Goal: Task Accomplishment & Management: Manage account settings

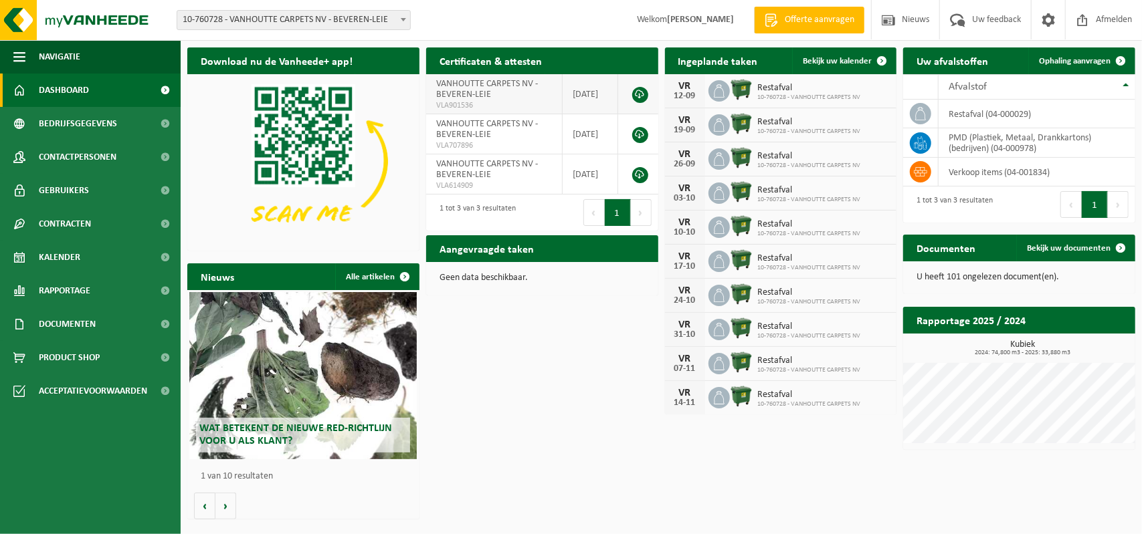
click at [641, 93] on link at bounding box center [640, 95] width 16 height 16
click at [883, 59] on span at bounding box center [881, 60] width 27 height 27
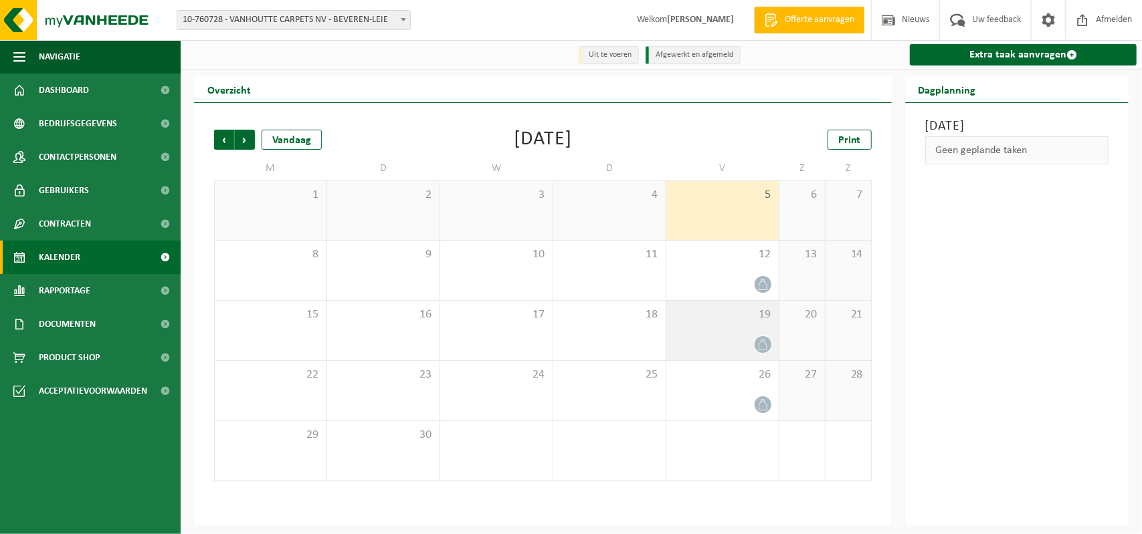
click at [760, 342] on icon at bounding box center [762, 344] width 11 height 11
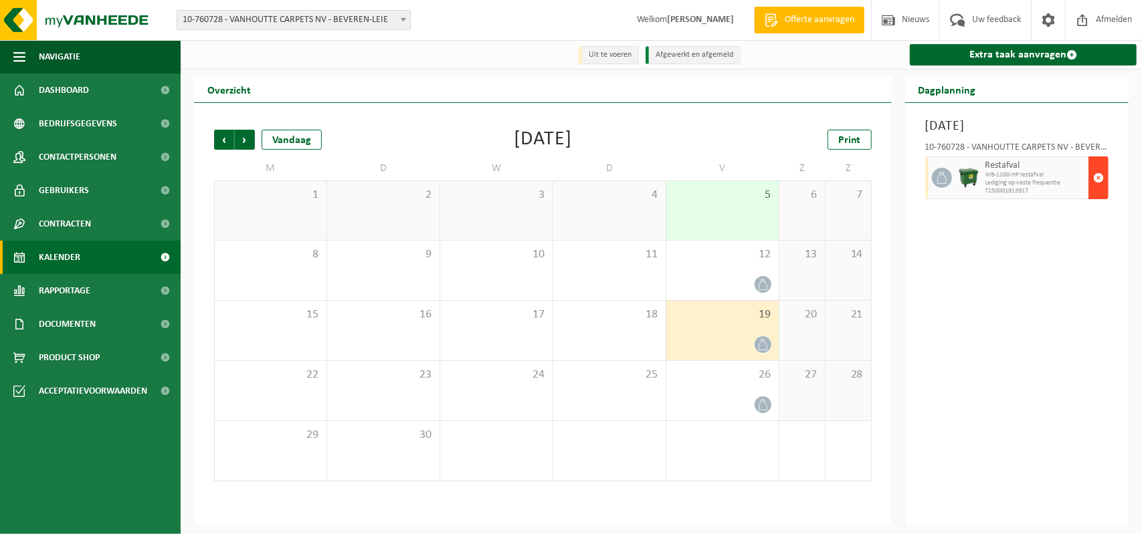
click at [1094, 176] on span "button" at bounding box center [1098, 178] width 11 height 27
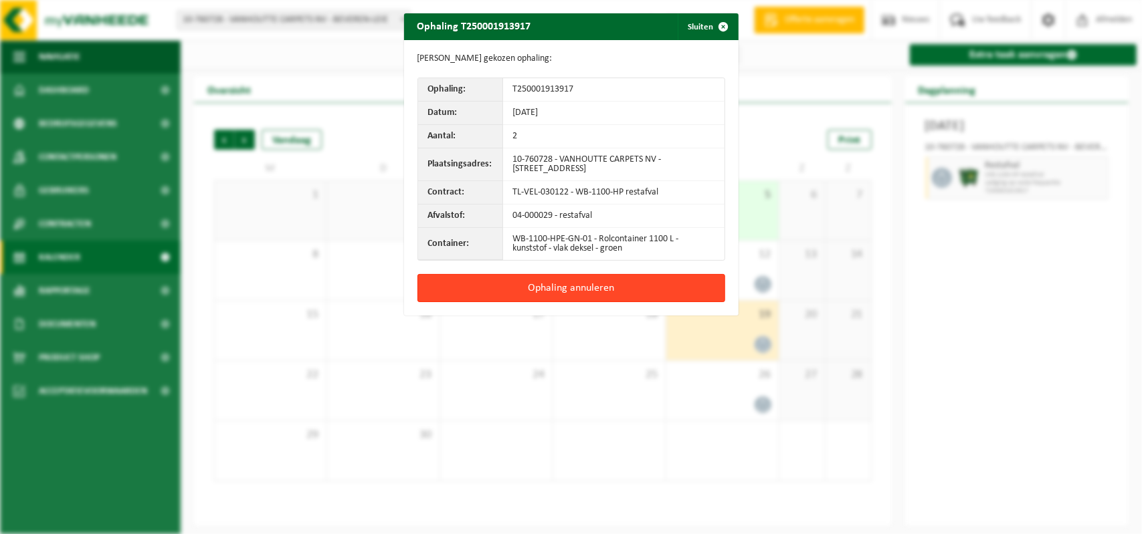
click at [519, 284] on button "Ophaling annuleren" at bounding box center [571, 288] width 308 height 28
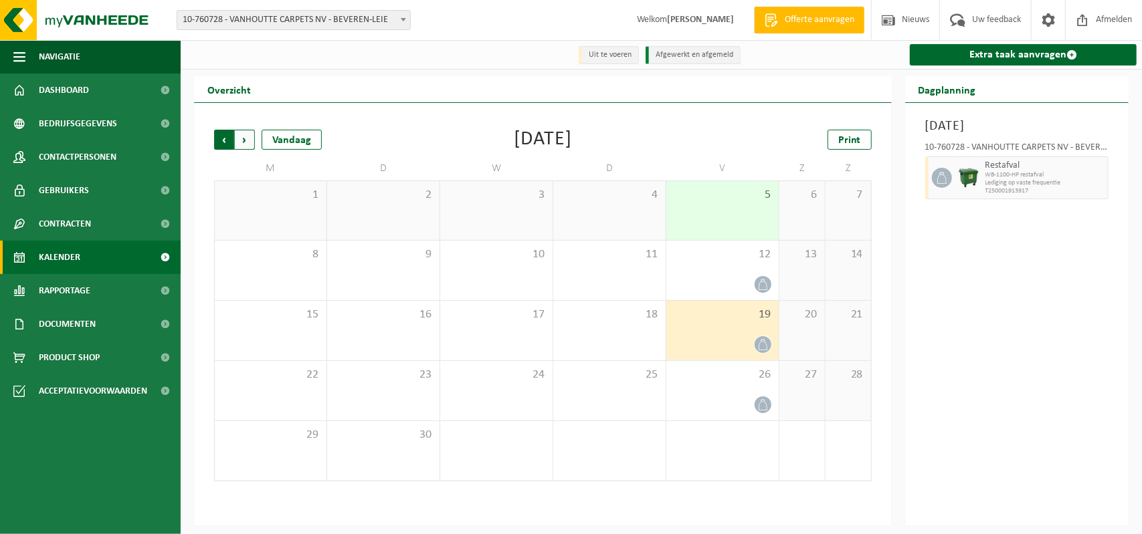
click at [243, 137] on span "Volgende" at bounding box center [245, 140] width 20 height 20
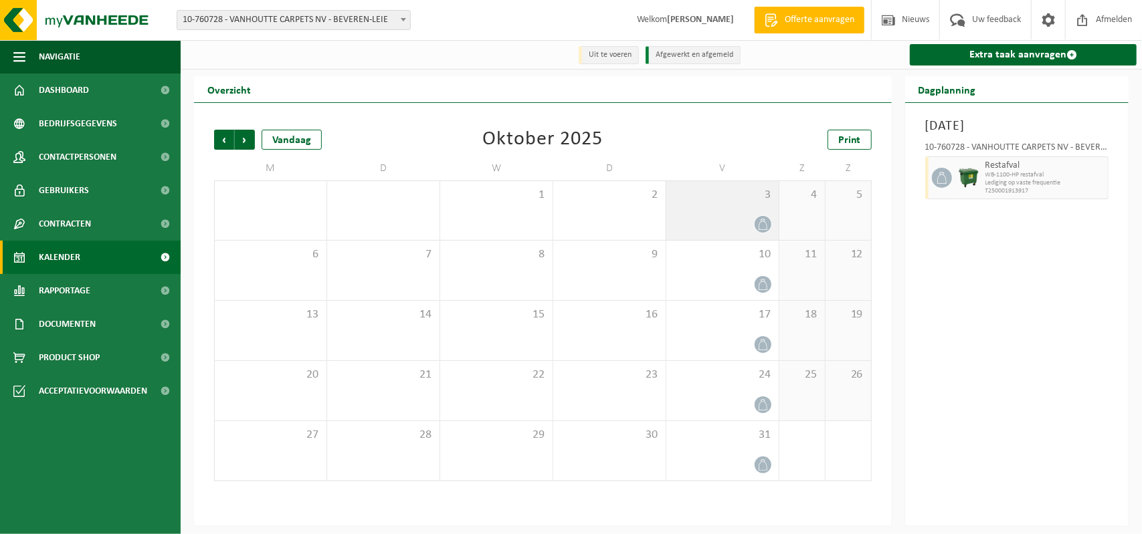
click at [762, 224] on icon at bounding box center [762, 224] width 11 height 11
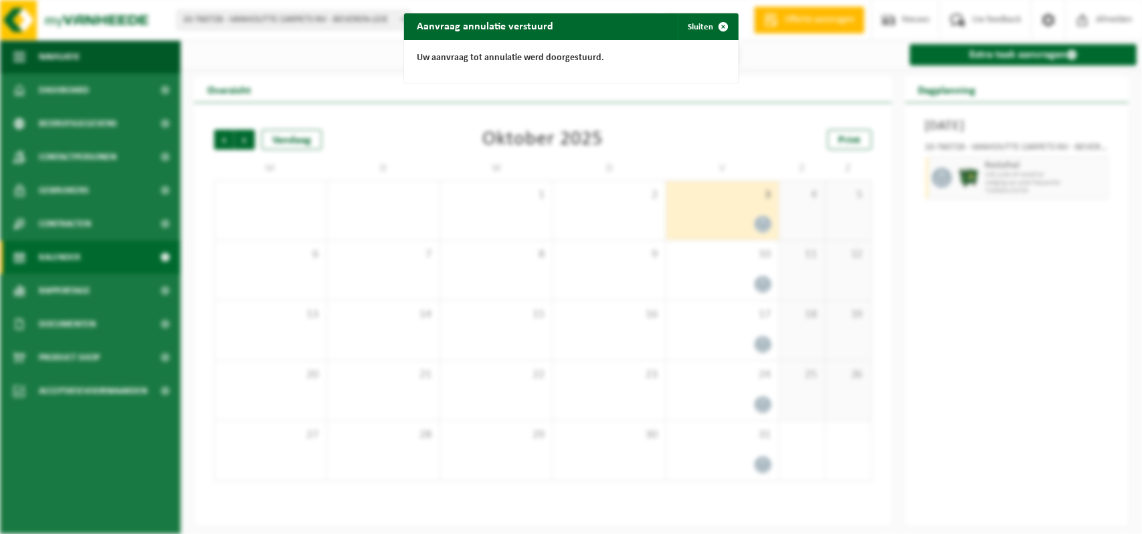
click at [1062, 176] on div "Aanvraag annulatie verstuurd Sluiten Uw aanvraag tot annulatie werd doorgestuur…" at bounding box center [571, 267] width 1142 height 534
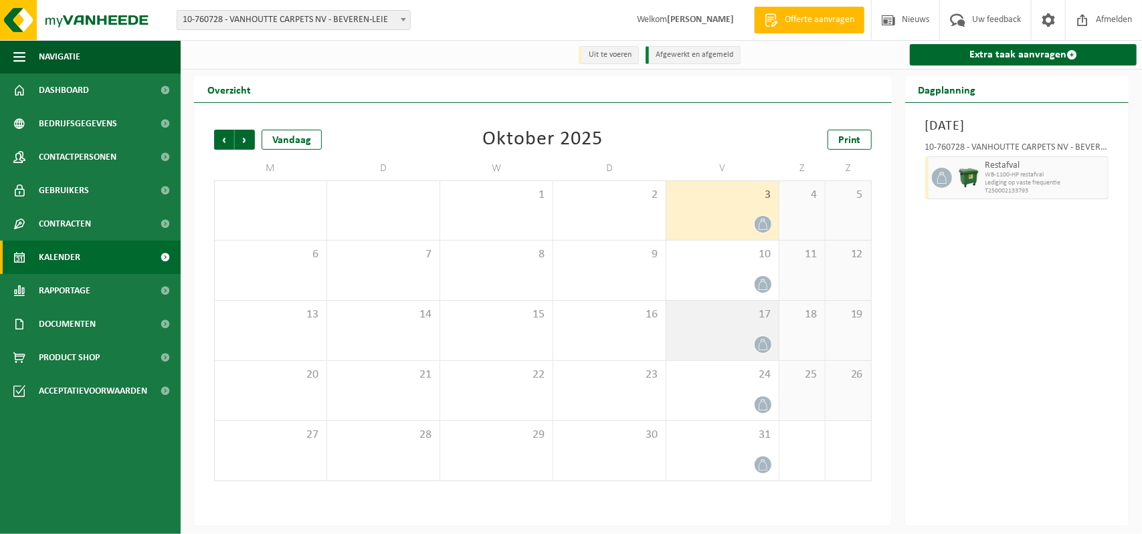
drag, startPoint x: 1098, startPoint y: 177, endPoint x: 765, endPoint y: 346, distance: 374.2
click at [765, 346] on icon at bounding box center [762, 344] width 11 height 11
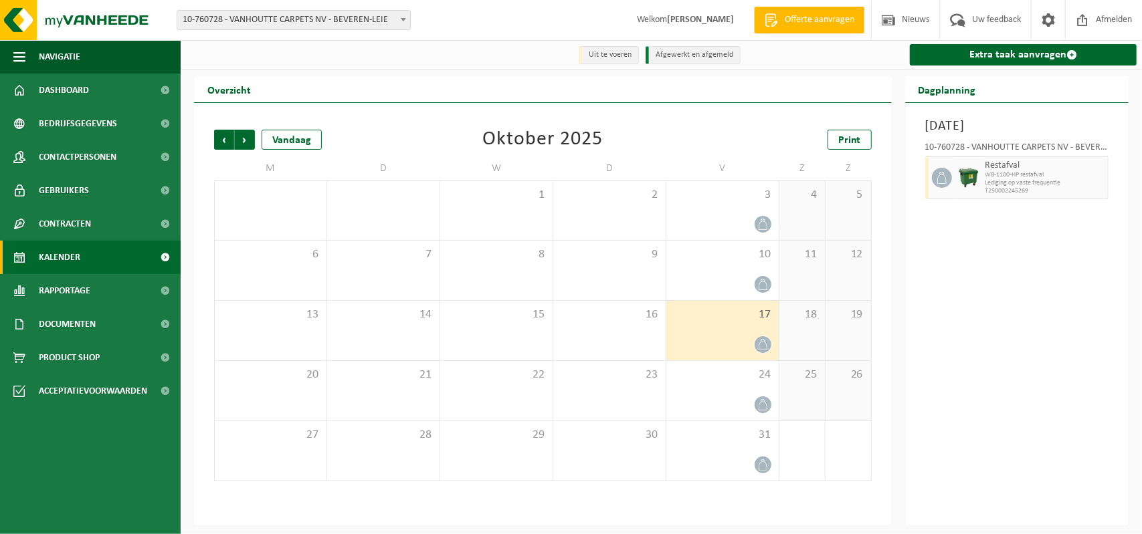
click at [760, 346] on icon at bounding box center [762, 344] width 11 height 11
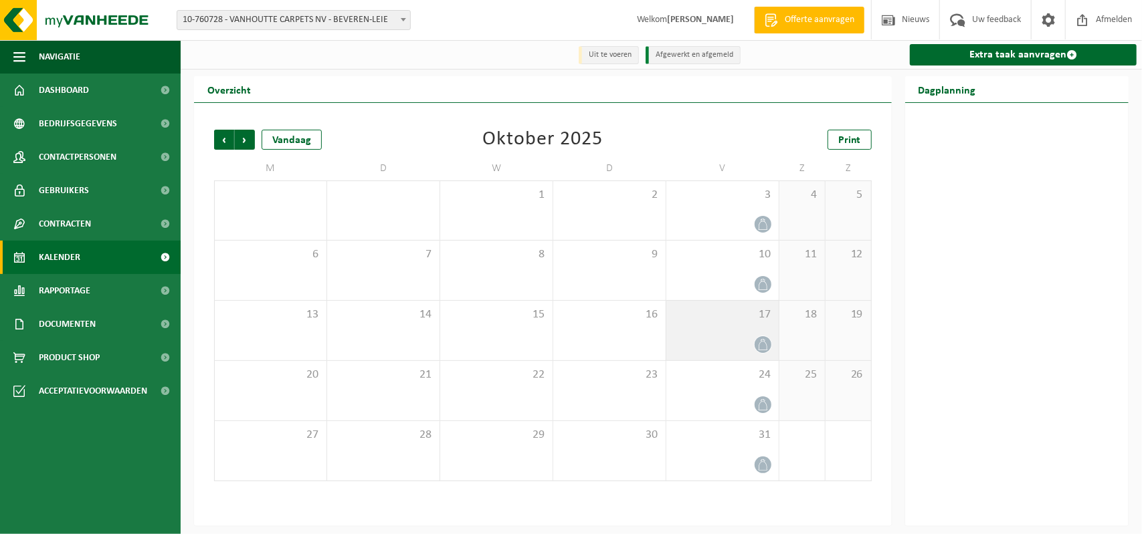
click at [759, 344] on icon at bounding box center [762, 344] width 11 height 11
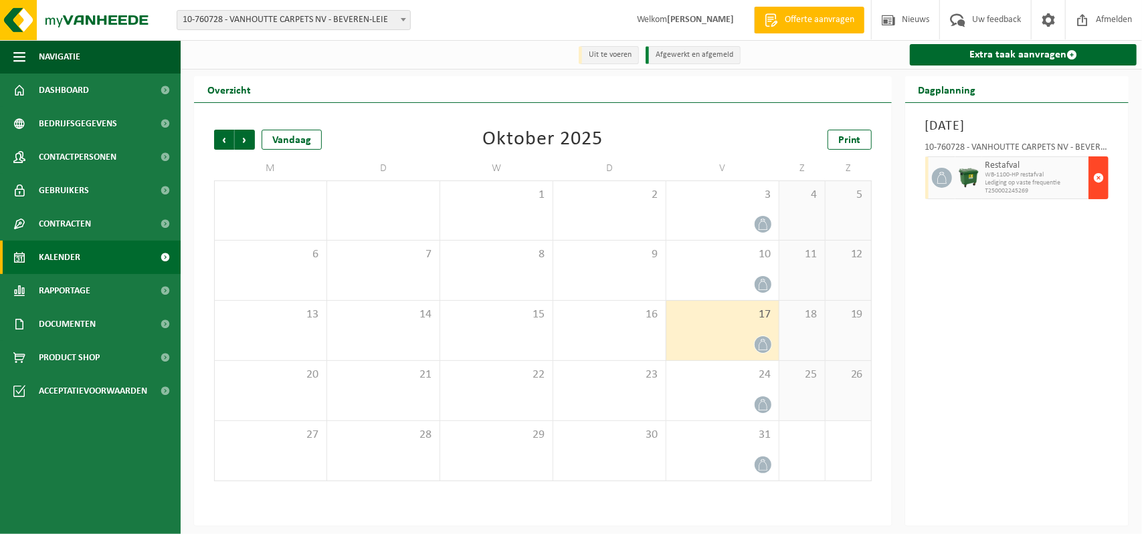
click at [1100, 173] on span "button" at bounding box center [1098, 178] width 11 height 27
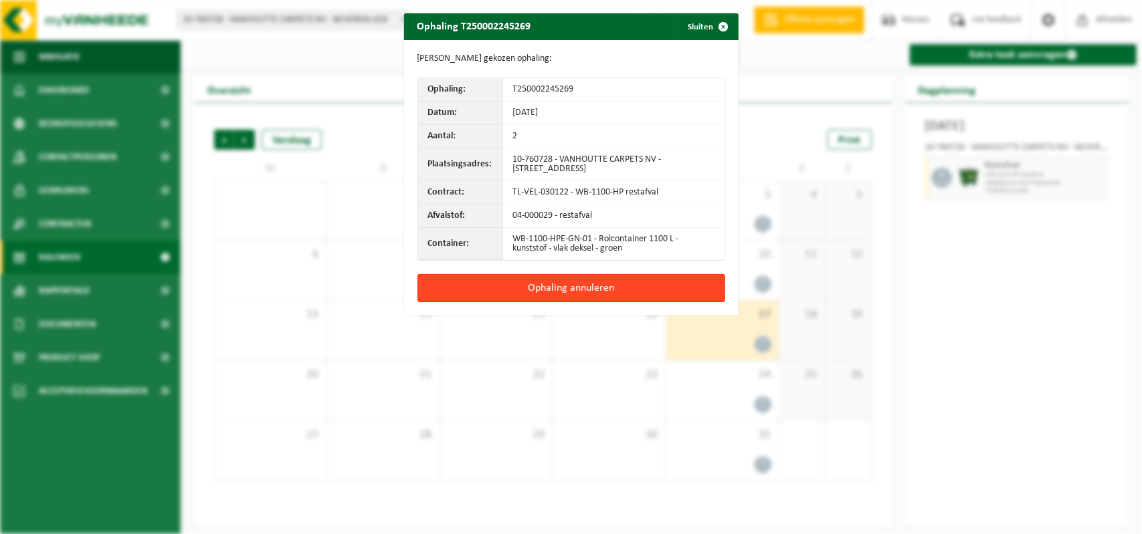
click at [601, 280] on button "Ophaling annuleren" at bounding box center [571, 288] width 308 height 28
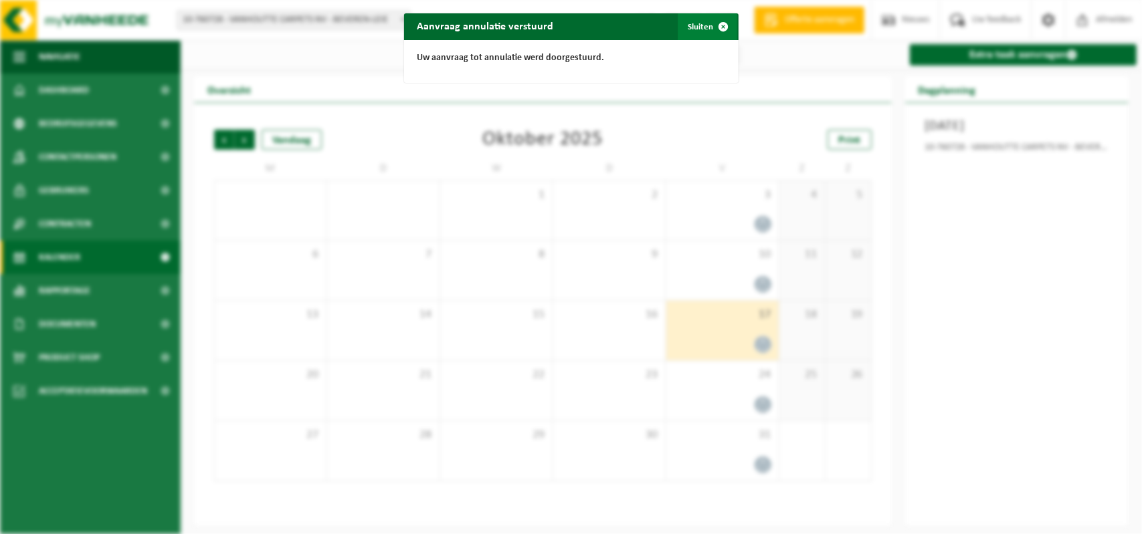
click at [717, 26] on span "button" at bounding box center [723, 26] width 27 height 27
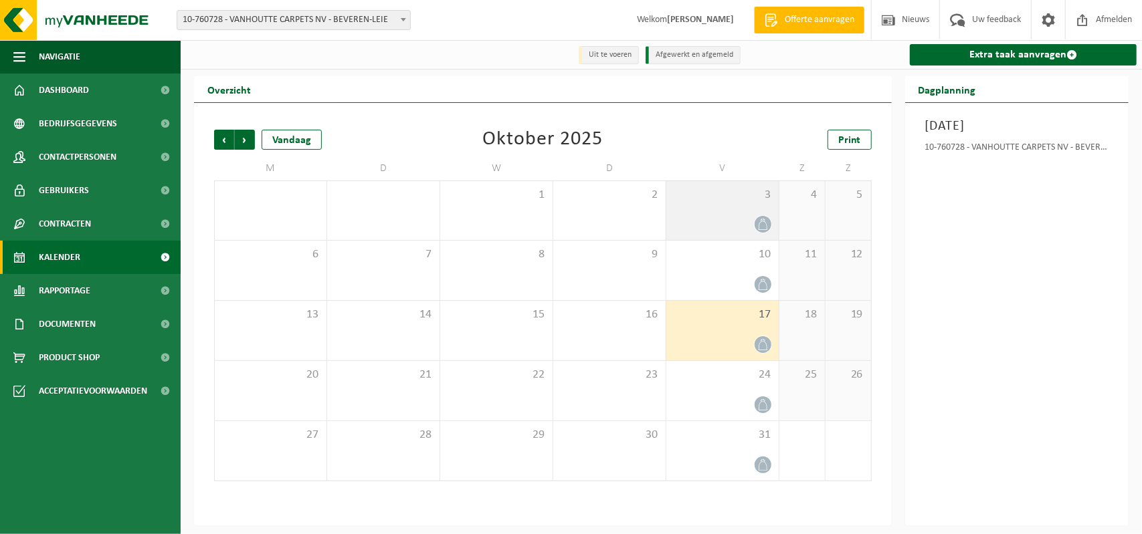
click at [729, 219] on div at bounding box center [722, 224] width 99 height 18
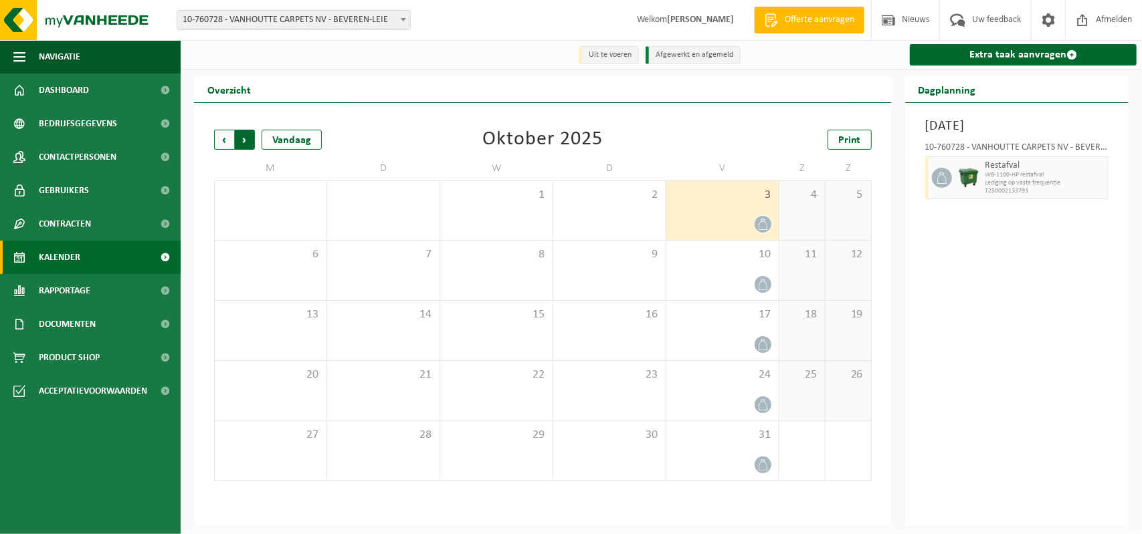
click at [219, 141] on span "Vorige" at bounding box center [224, 140] width 20 height 20
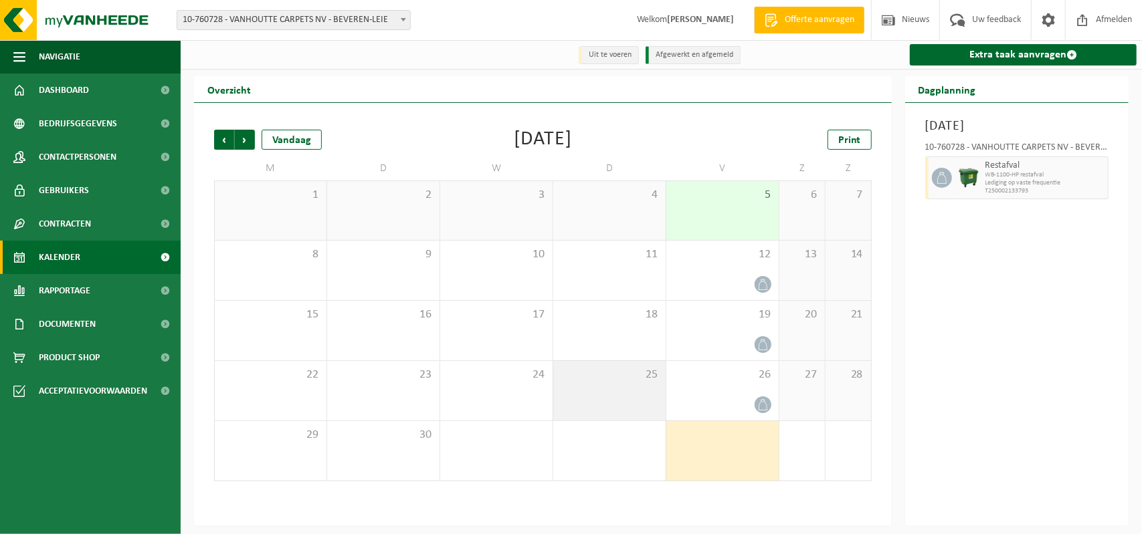
click at [630, 377] on span "25" at bounding box center [609, 375] width 99 height 15
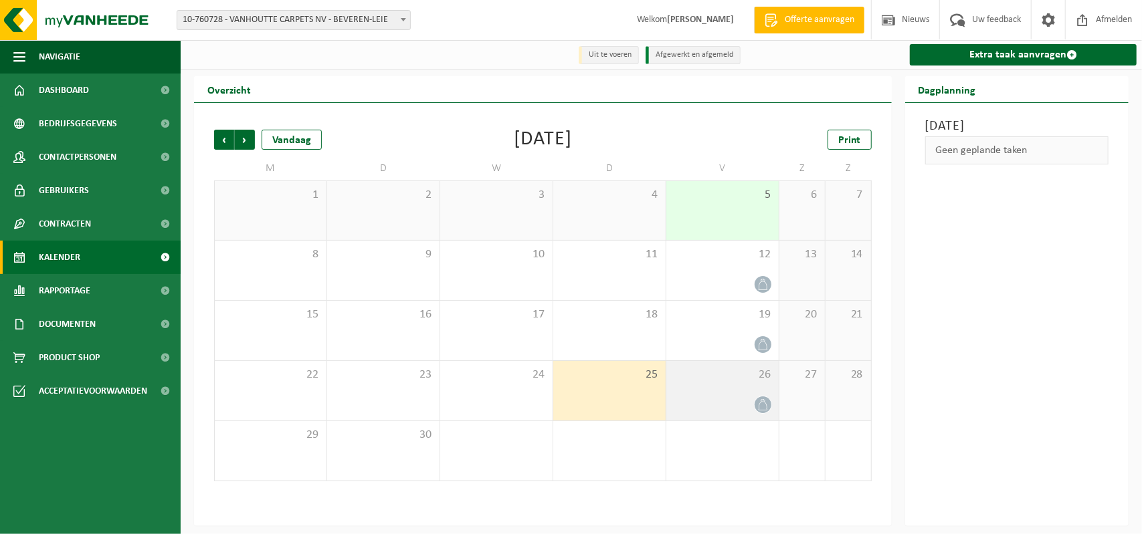
click at [704, 383] on span "26" at bounding box center [722, 375] width 99 height 15
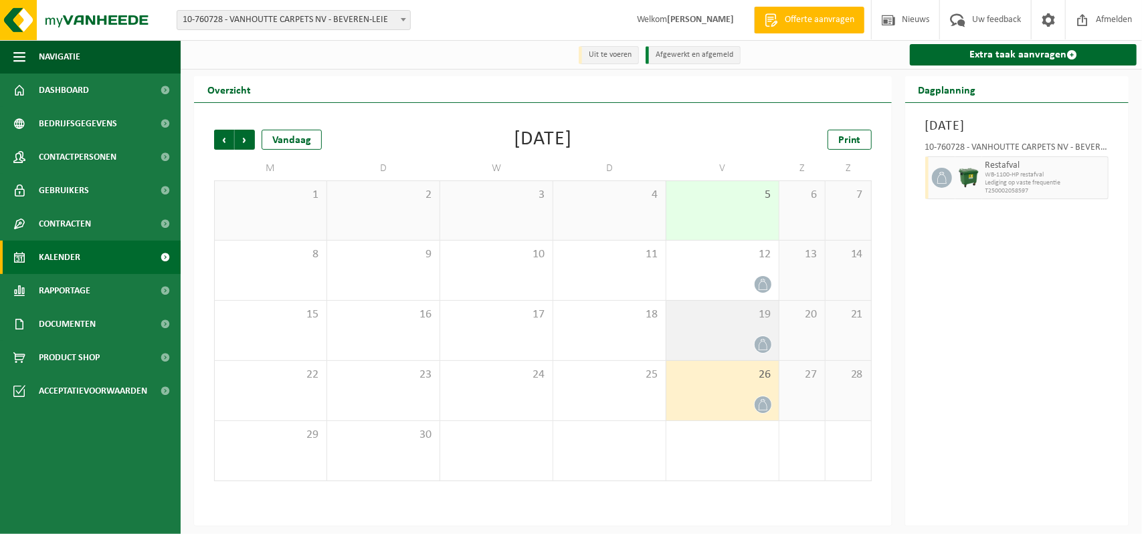
click at [708, 332] on div "19" at bounding box center [722, 331] width 112 height 60
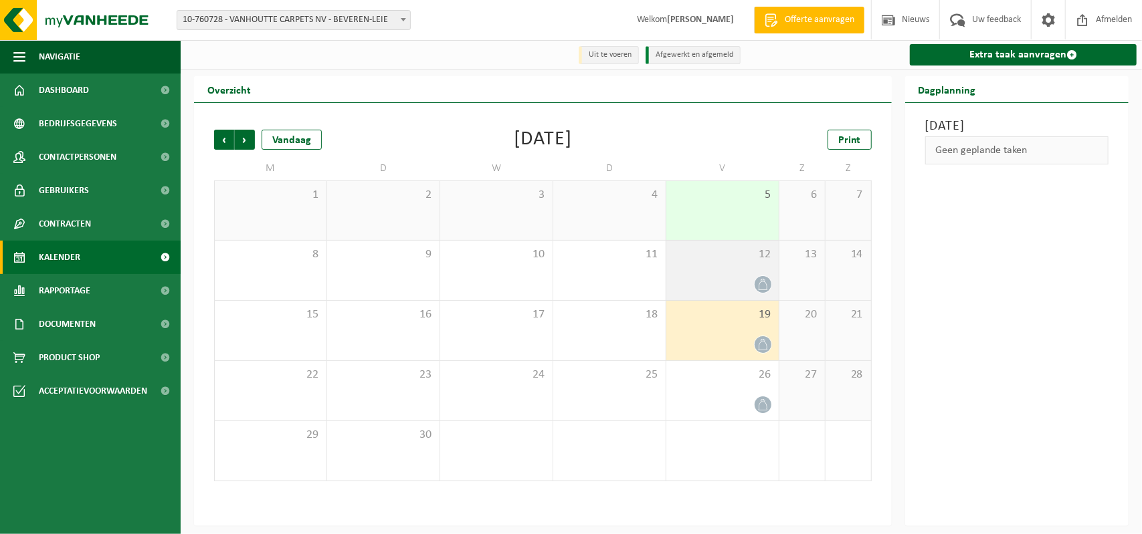
click at [714, 265] on div "12" at bounding box center [722, 271] width 112 height 60
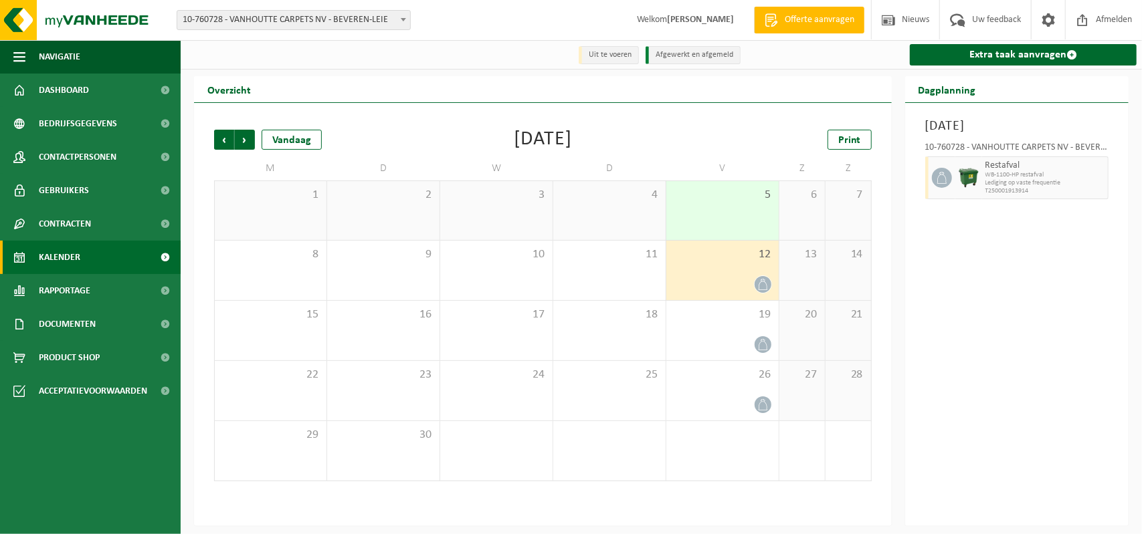
click at [722, 206] on div "5" at bounding box center [722, 210] width 112 height 59
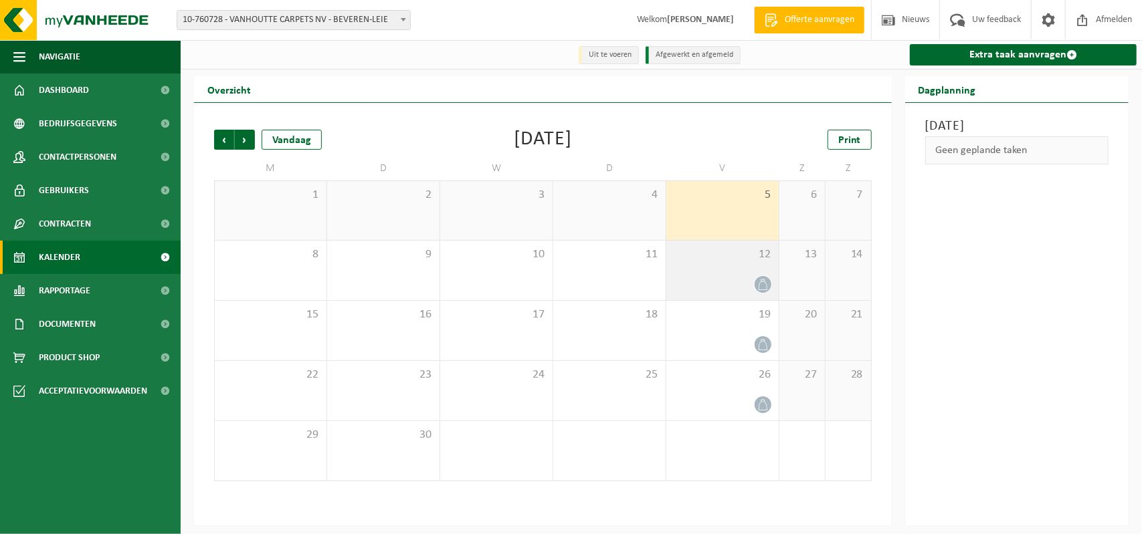
click at [718, 270] on div "12" at bounding box center [722, 271] width 112 height 60
